Goal: Book appointment/travel/reservation

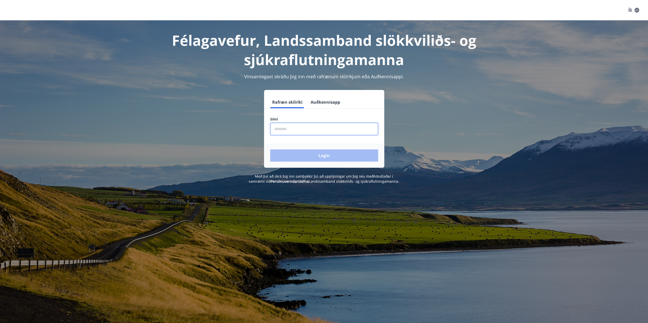
click at [302, 128] on input "phone" at bounding box center [324, 129] width 108 height 12
type input "********"
click at [325, 156] on button "Login" at bounding box center [324, 156] width 108 height 12
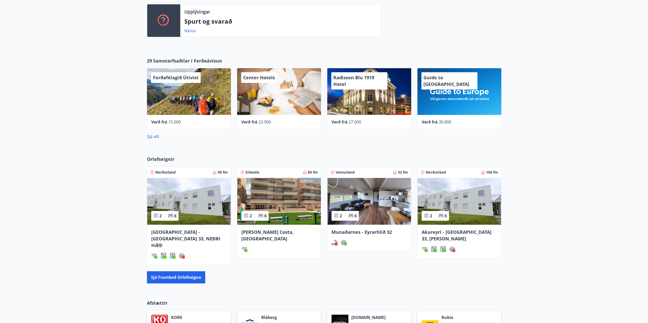
scroll to position [178, 0]
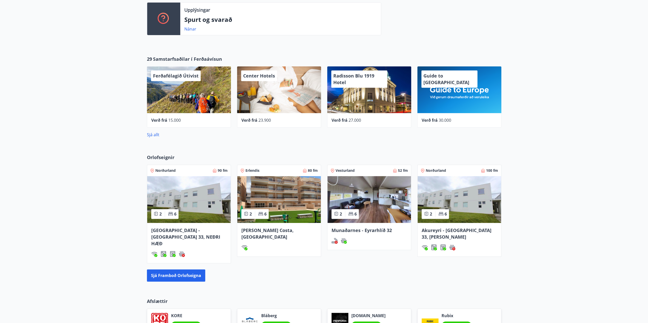
click at [291, 198] on img at bounding box center [278, 199] width 83 height 47
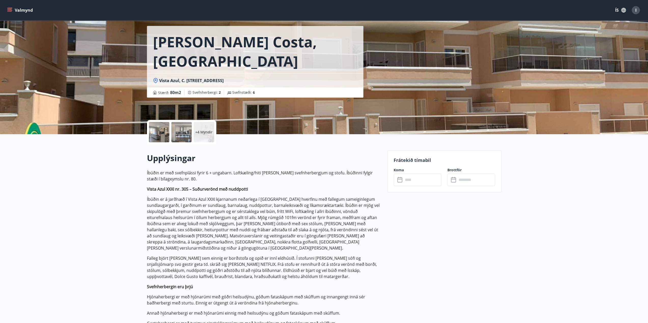
scroll to position [18, 0]
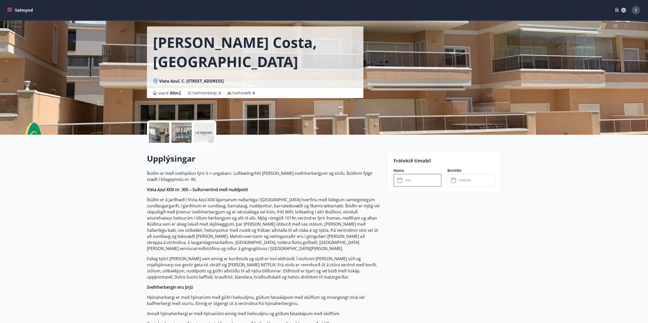
click at [423, 180] on input "text" at bounding box center [422, 180] width 38 height 12
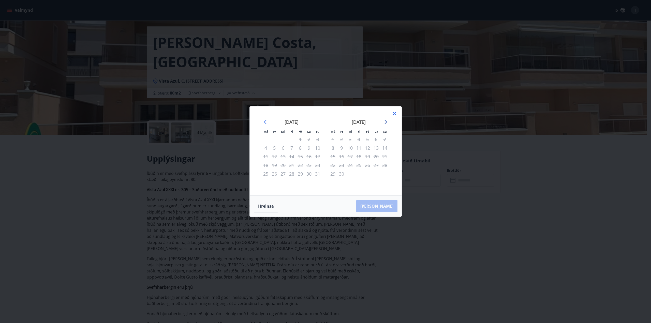
click at [387, 122] on icon "Move forward to switch to the next month." at bounding box center [385, 122] width 4 height 4
click at [387, 122] on icon "Move forward to switch to the next month." at bounding box center [385, 122] width 6 height 6
click at [387, 122] on icon "Move forward to switch to the next month." at bounding box center [385, 122] width 4 height 4
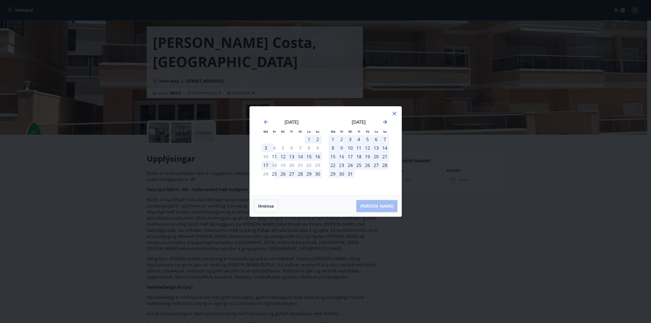
click at [387, 122] on icon "Move forward to switch to the next month." at bounding box center [385, 122] width 4 height 4
click at [386, 122] on icon "Move forward to switch to the next month." at bounding box center [385, 122] width 4 height 4
click at [386, 121] on icon "Move forward to switch to the next month." at bounding box center [385, 122] width 4 height 4
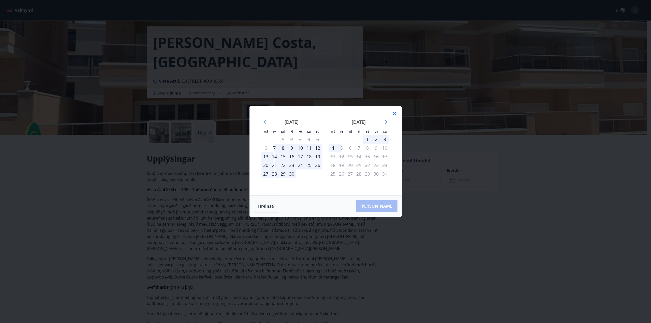
click at [386, 121] on icon "Move forward to switch to the next month." at bounding box center [385, 122] width 4 height 4
click at [267, 122] on icon "Move backward to switch to the previous month." at bounding box center [266, 122] width 6 height 6
click at [266, 121] on icon "Move backward to switch to the previous month." at bounding box center [266, 122] width 6 height 6
click at [395, 113] on icon at bounding box center [395, 114] width 6 height 6
